Goal: Task Accomplishment & Management: Manage account settings

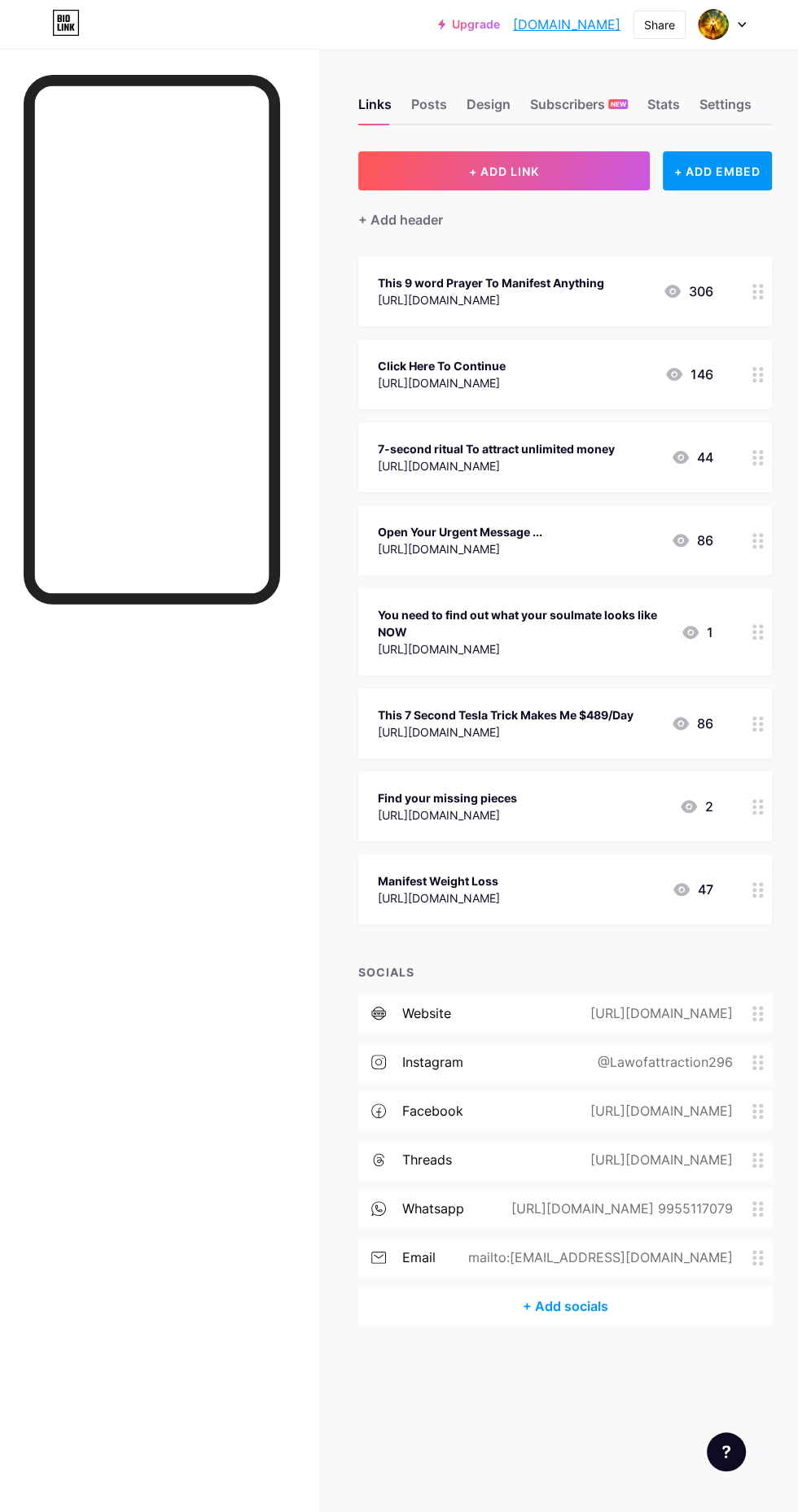
click at [484, 104] on div "Design" at bounding box center [488, 109] width 44 height 30
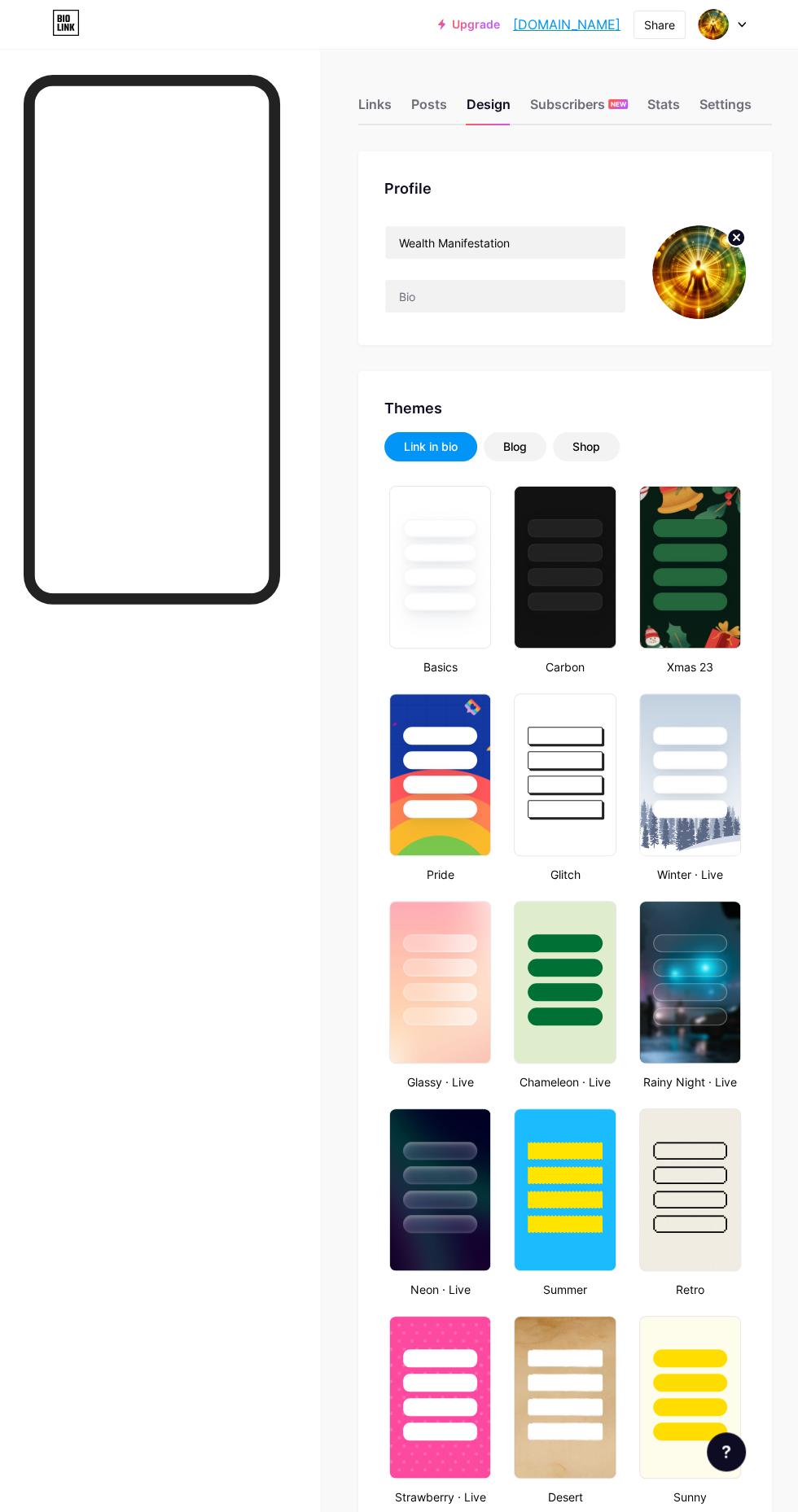
type input "#ffffff"
type input "#000000"
click at [519, 295] on input "text" at bounding box center [505, 296] width 240 height 32
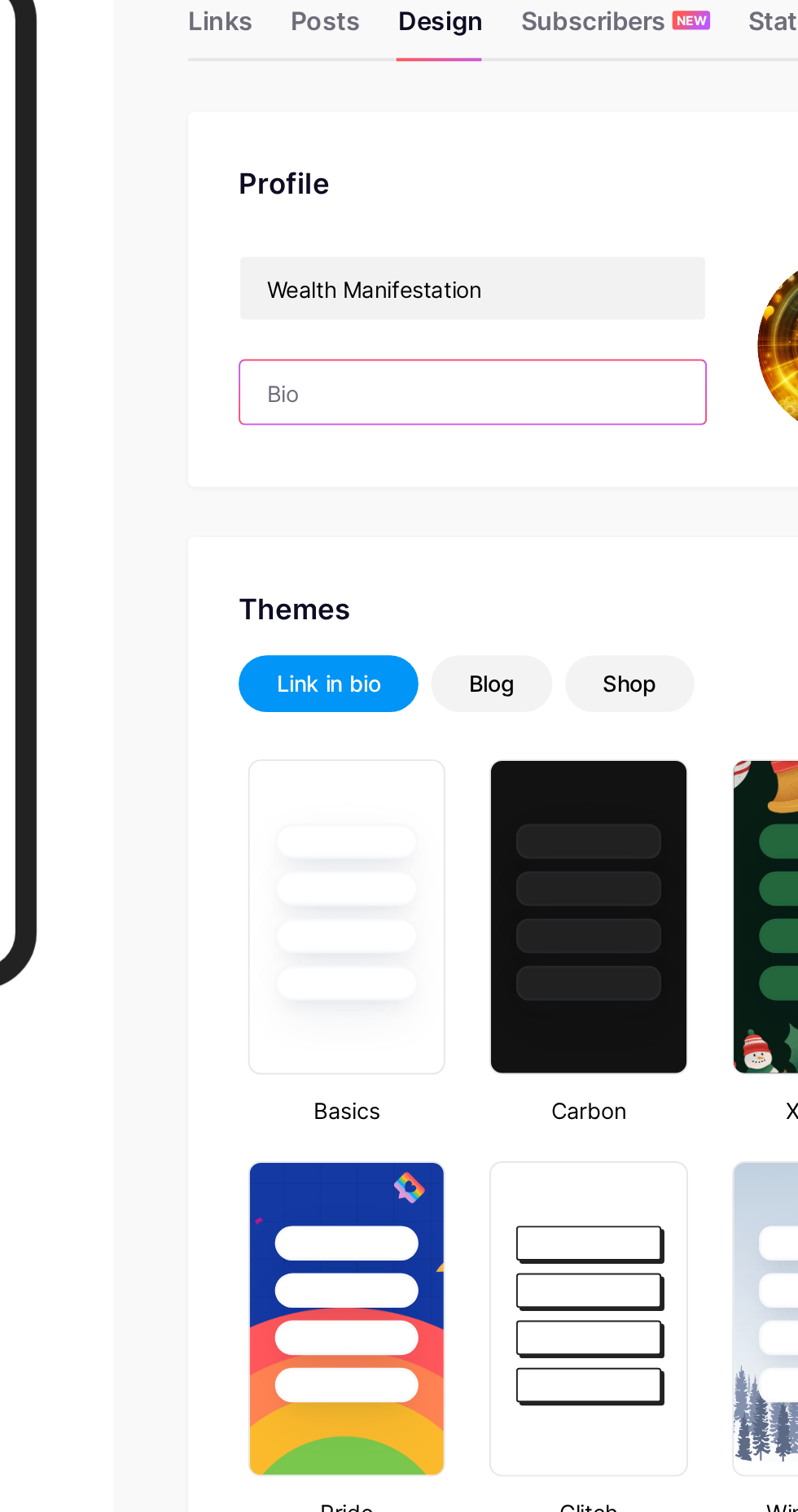
type input "✨ Manifesting dreams, one thought at a time. 🌌 The universe listens when I beli…"
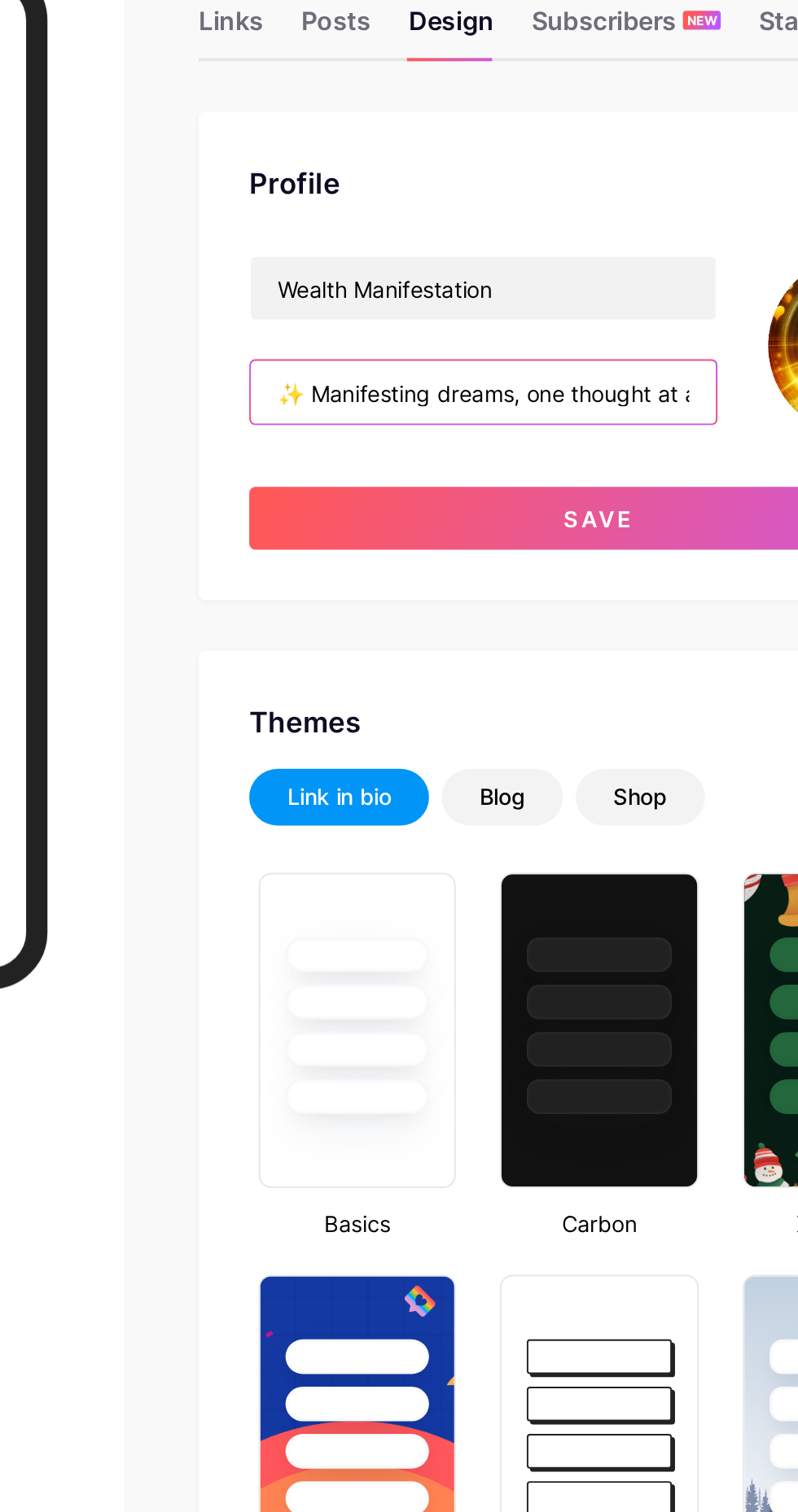
click at [563, 300] on input "✨ Manifesting dreams, one thought at a time. 🌌 The universe listens when I beli…" at bounding box center [505, 296] width 240 height 32
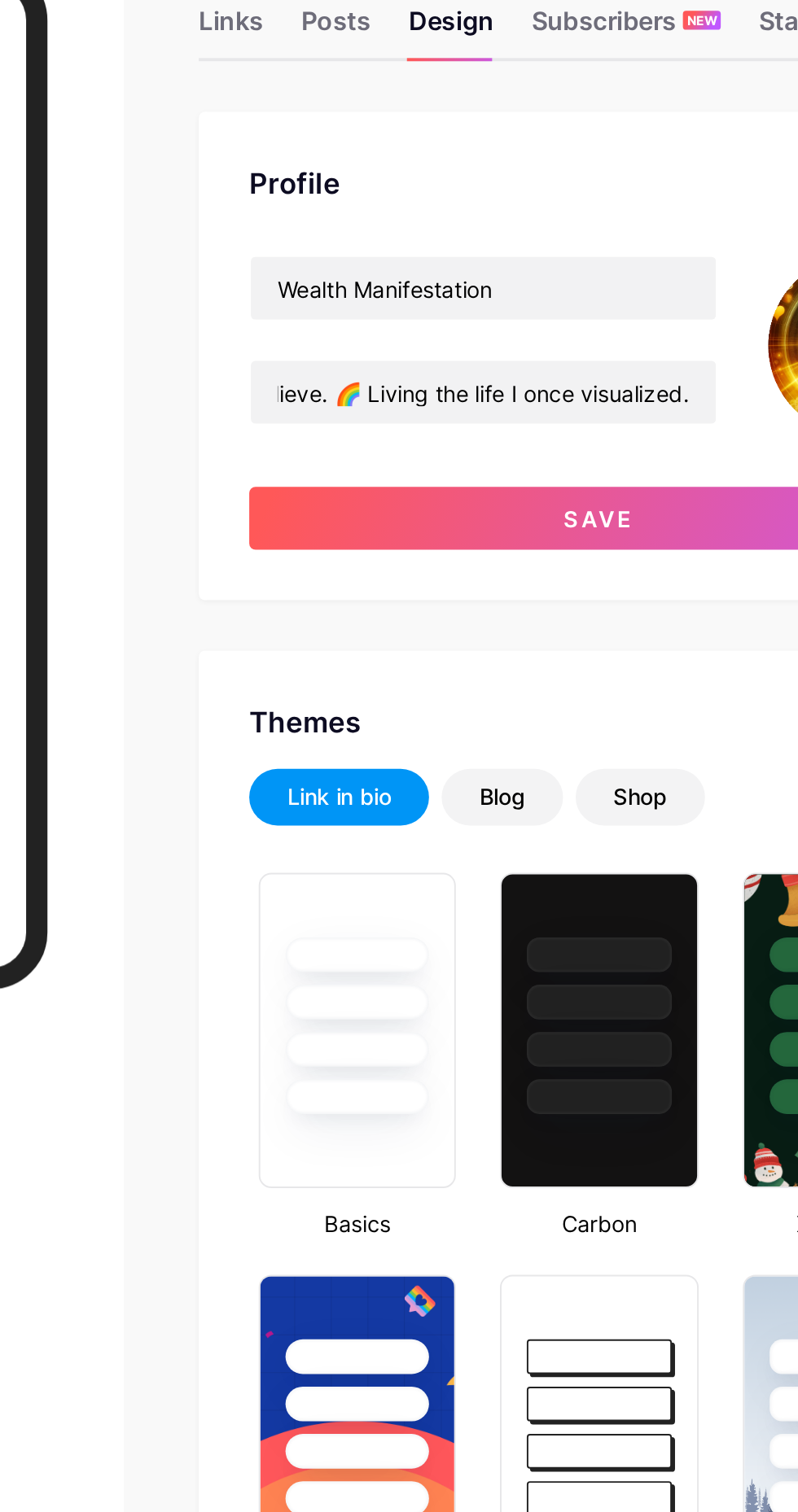
click at [575, 372] on button "Save" at bounding box center [565, 361] width 361 height 32
type input "#ffffff"
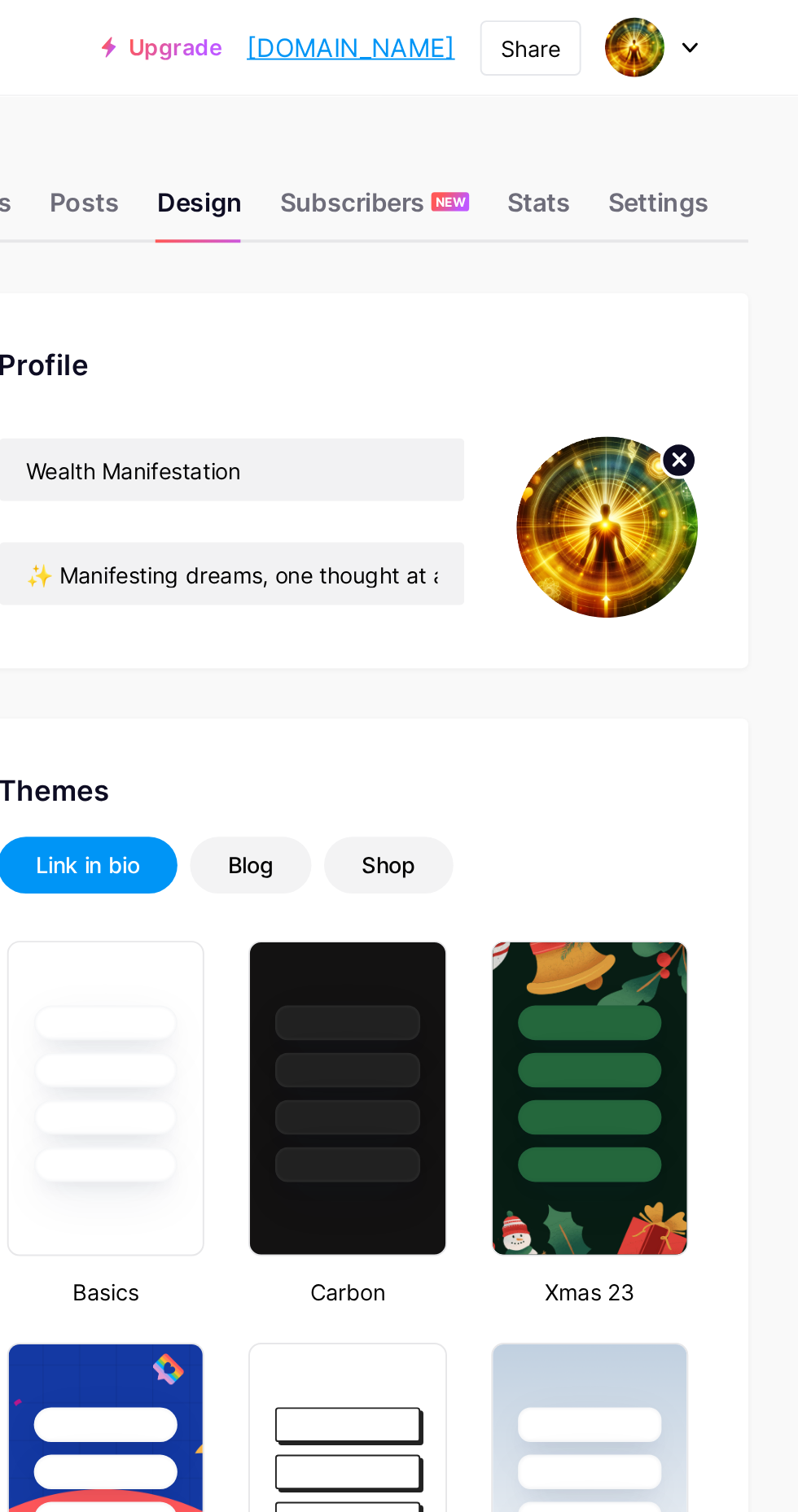
click at [679, 102] on div "Stats" at bounding box center [663, 109] width 32 height 30
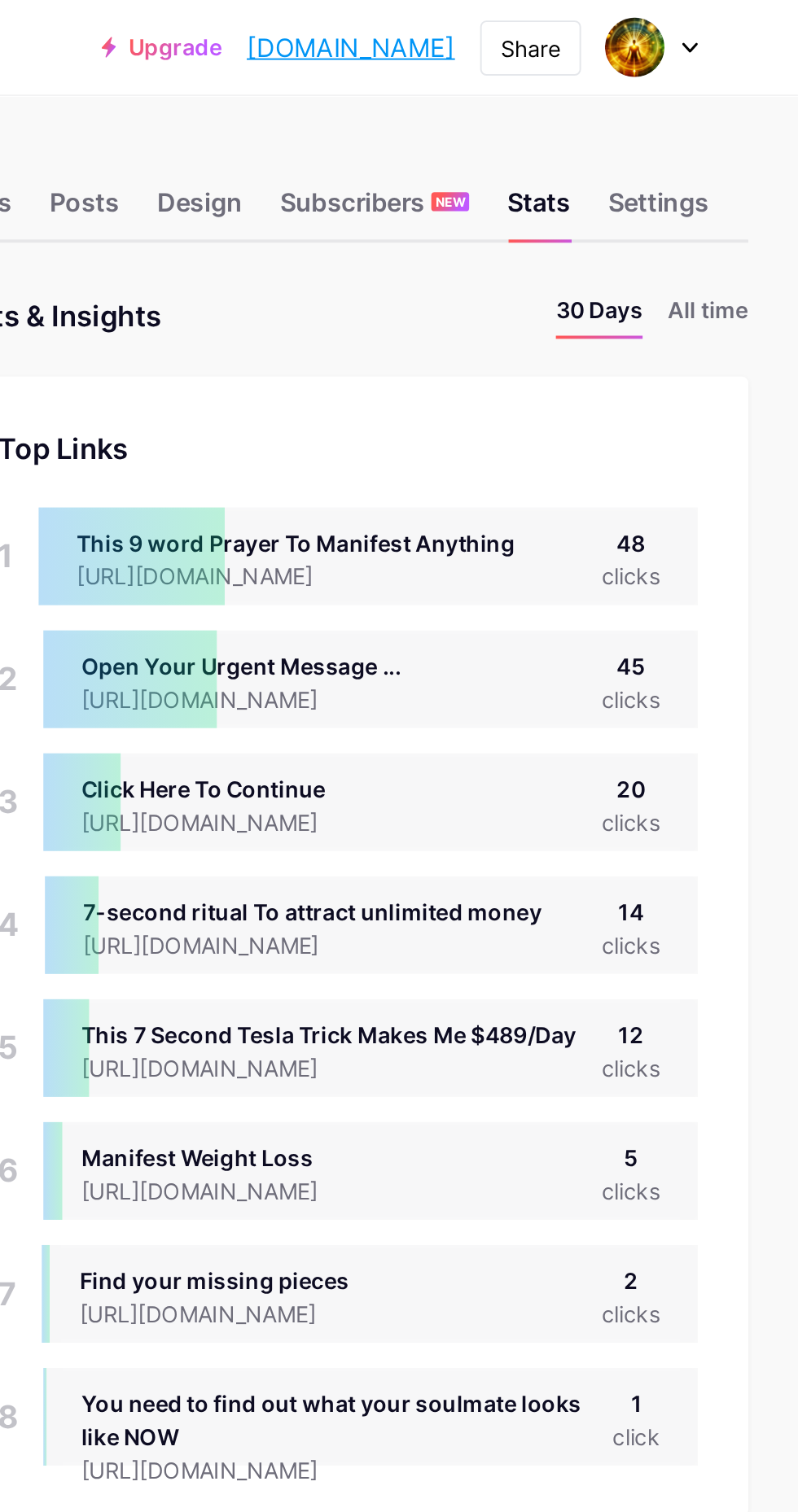
scroll to position [1512, 797]
